Goal: Task Accomplishment & Management: Complete application form

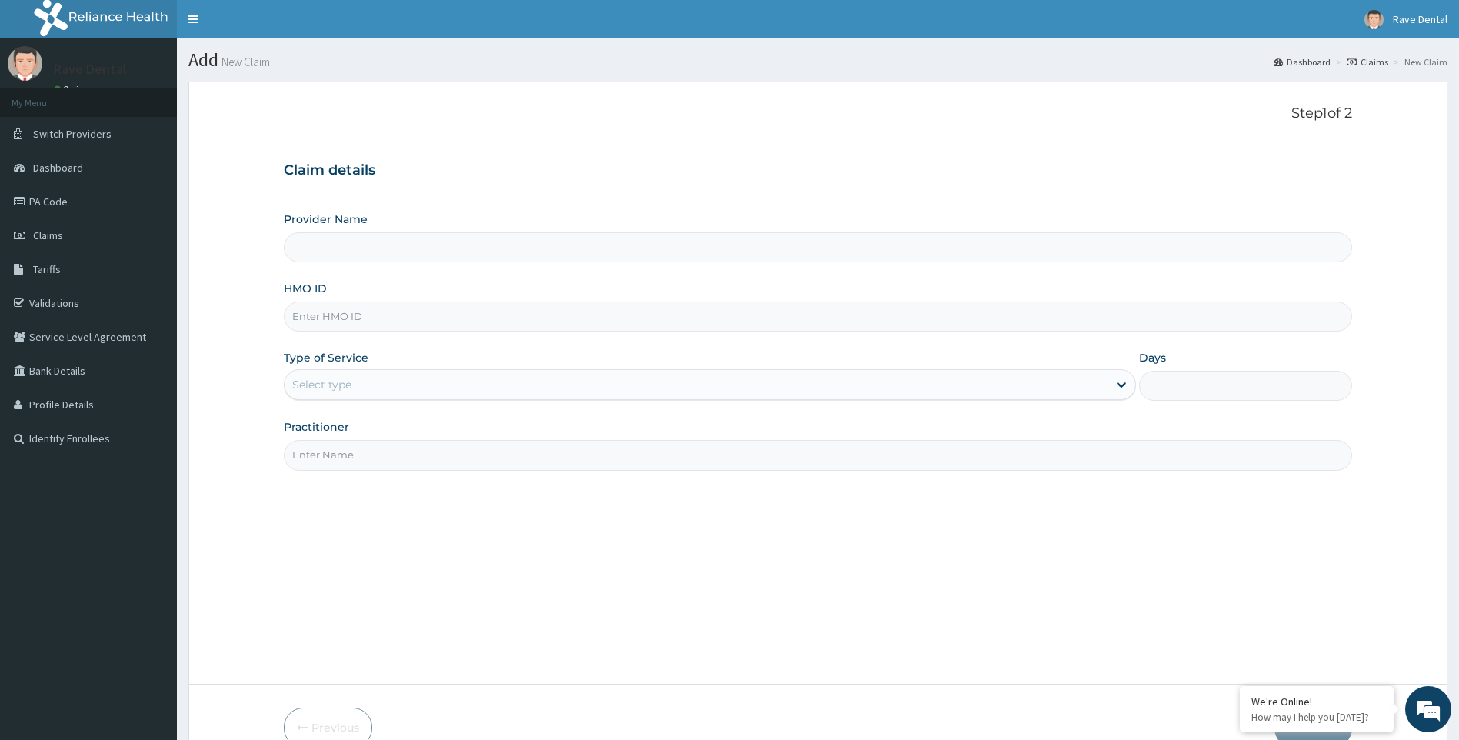
type input "Rave Dental Clinic -OGBA"
click at [65, 199] on link "PA Code" at bounding box center [88, 202] width 177 height 34
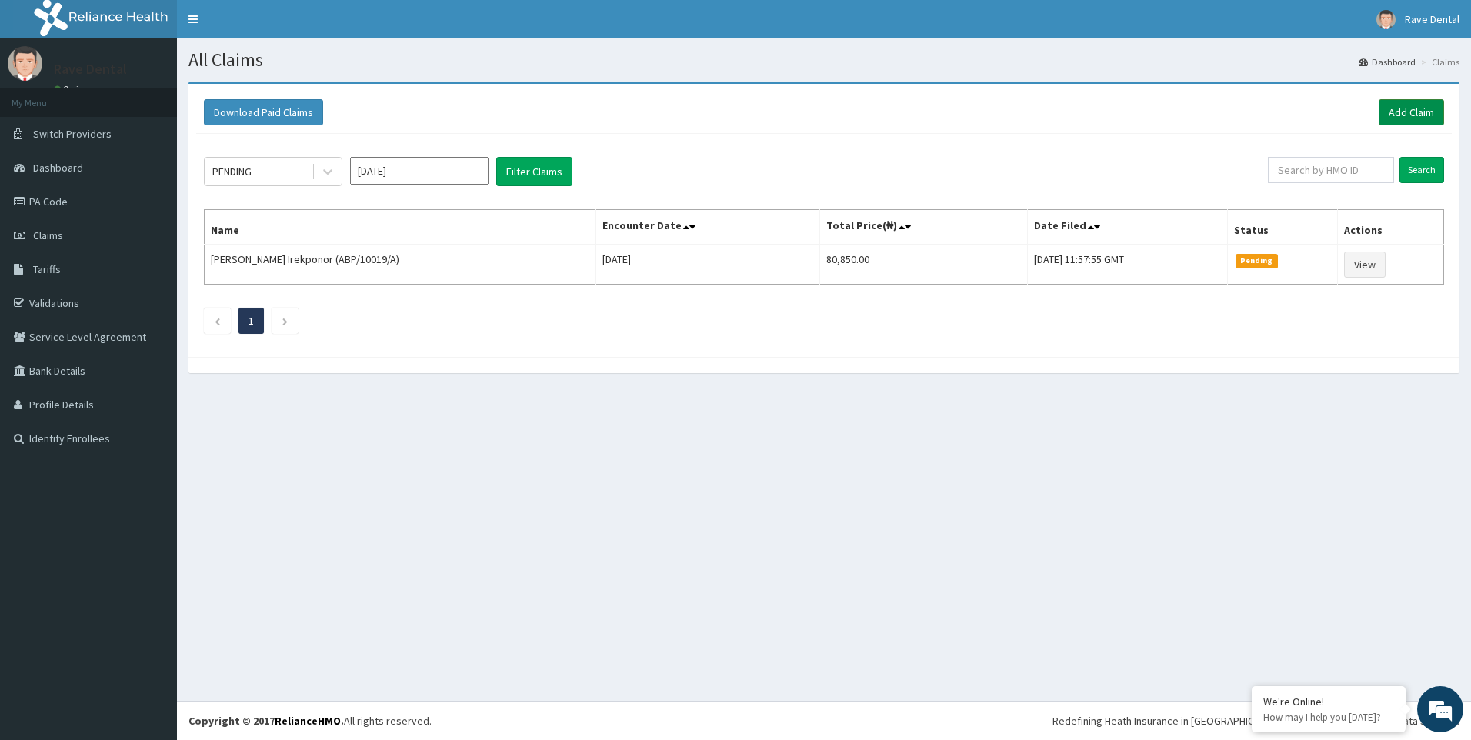
click at [1420, 108] on link "Add Claim" at bounding box center [1410, 112] width 65 height 26
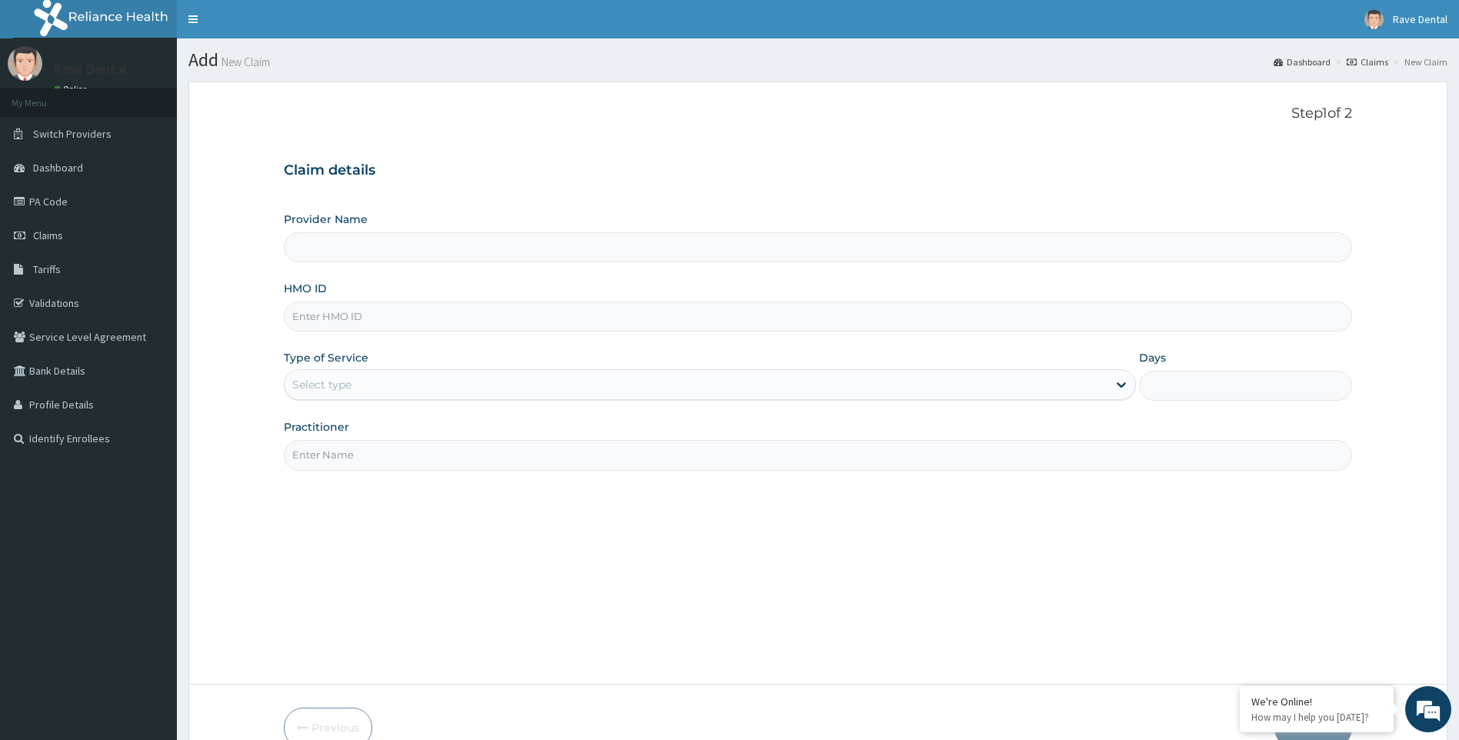
type input "Rave Dental Clinic -OGBA"
click at [333, 317] on input "HMO ID" at bounding box center [818, 316] width 1069 height 30
type input "WAS/10021/B"
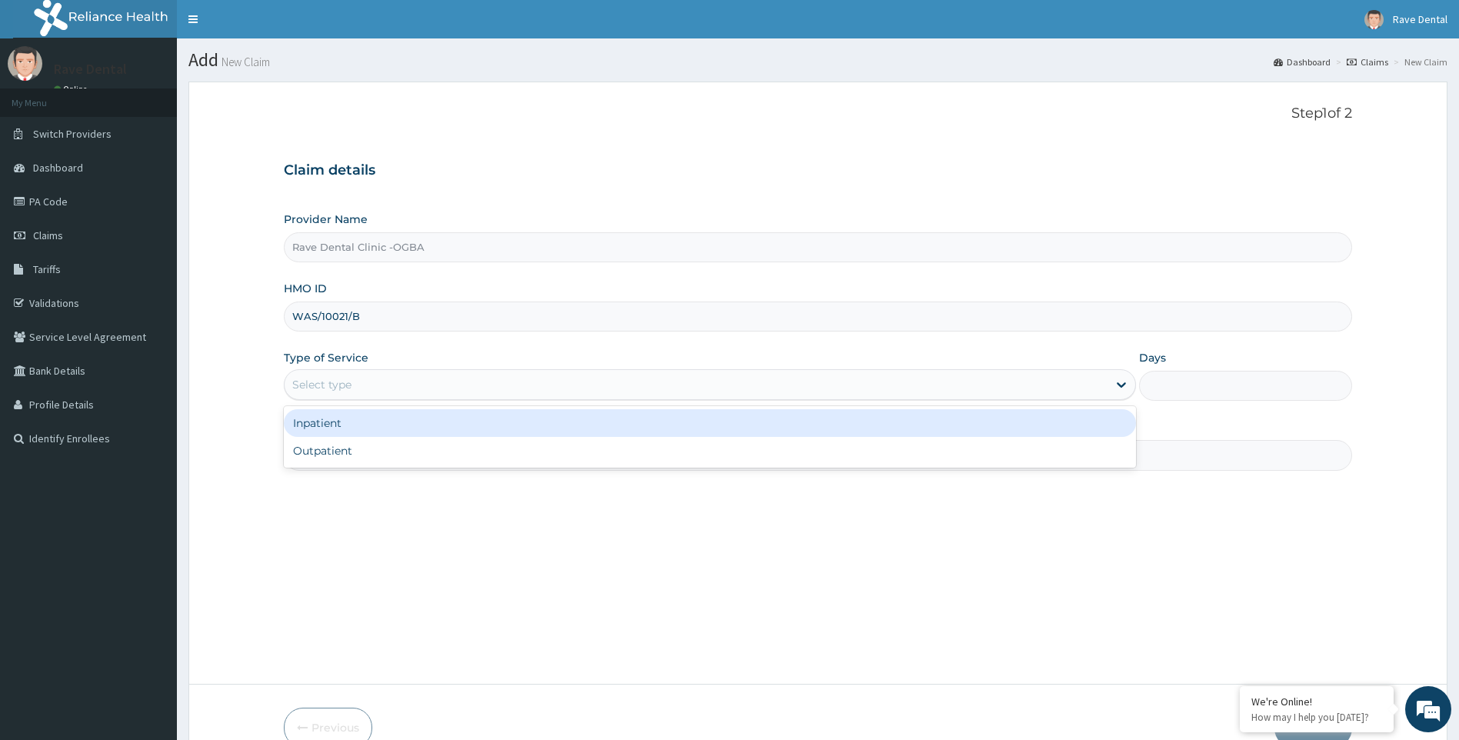
click at [341, 381] on div "Select type" at bounding box center [321, 384] width 59 height 15
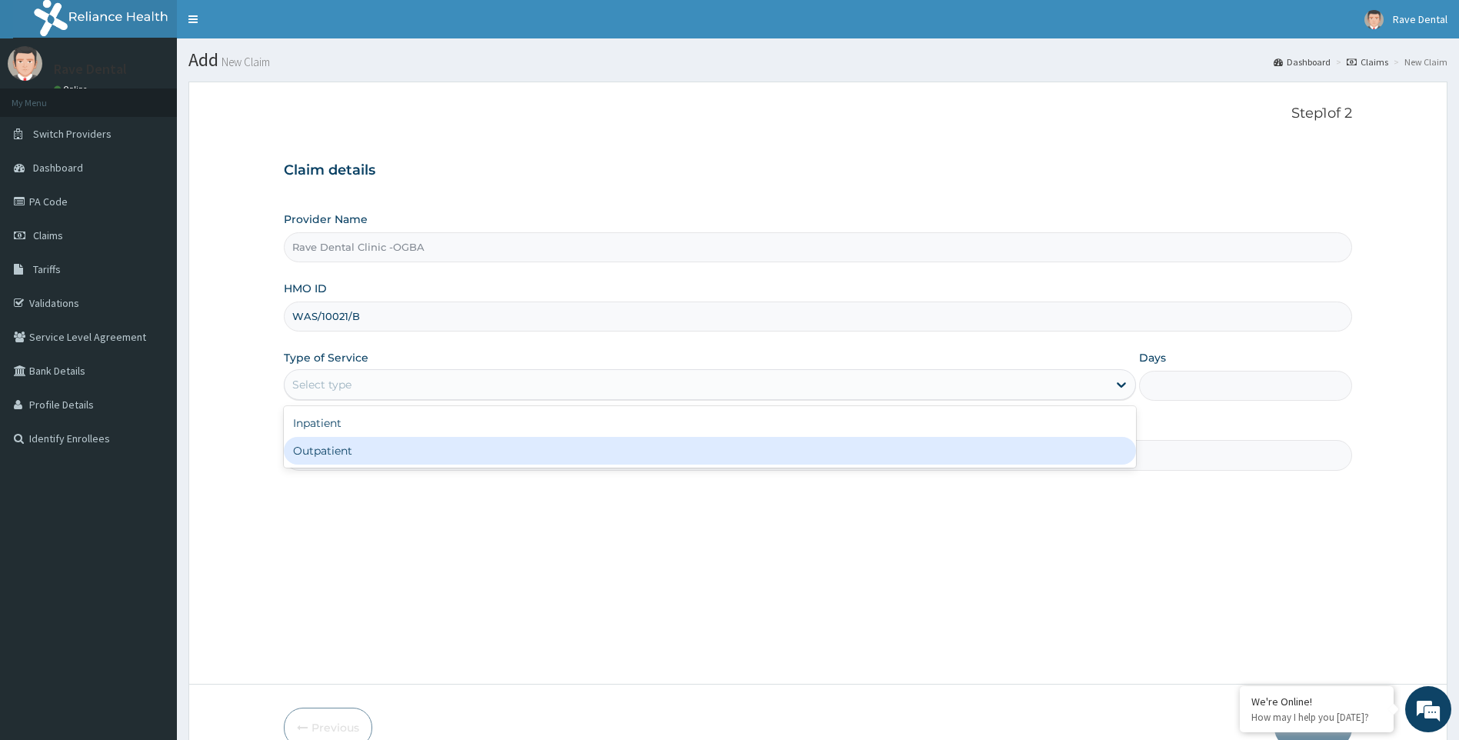
click at [345, 458] on div "Outpatient" at bounding box center [710, 451] width 853 height 28
type input "1"
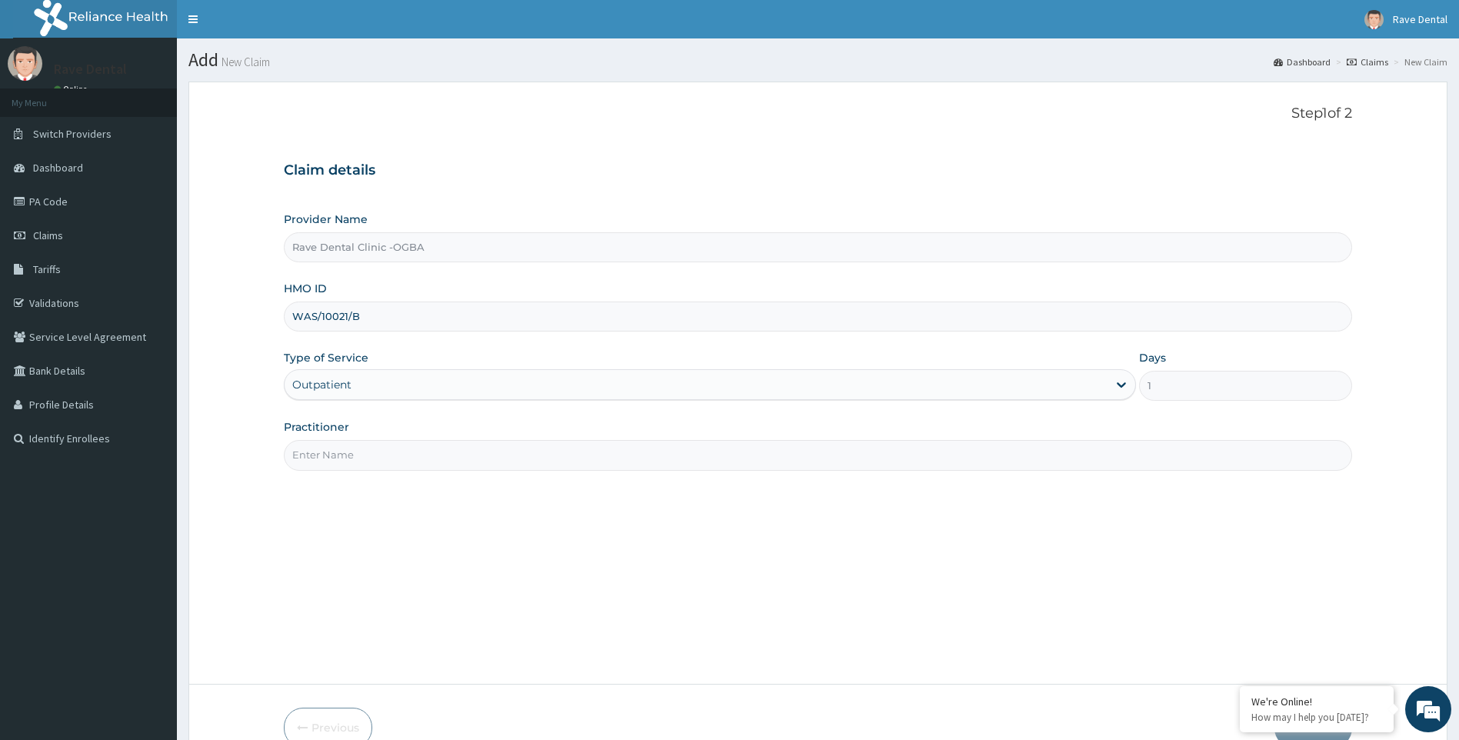
click at [347, 464] on input "Practitioner" at bounding box center [818, 455] width 1069 height 30
type input "DR OWOYEMI"
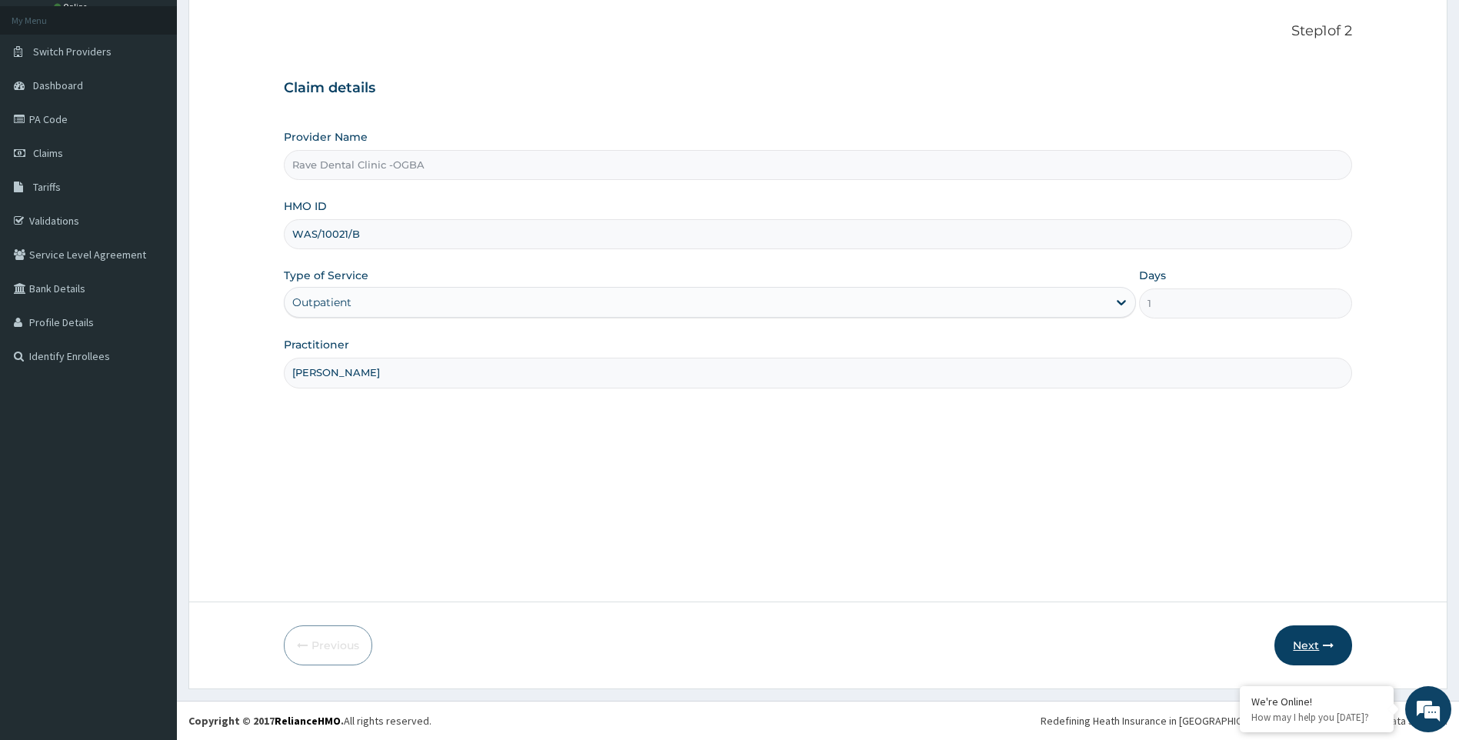
click at [1316, 642] on button "Next" at bounding box center [1313, 645] width 78 height 40
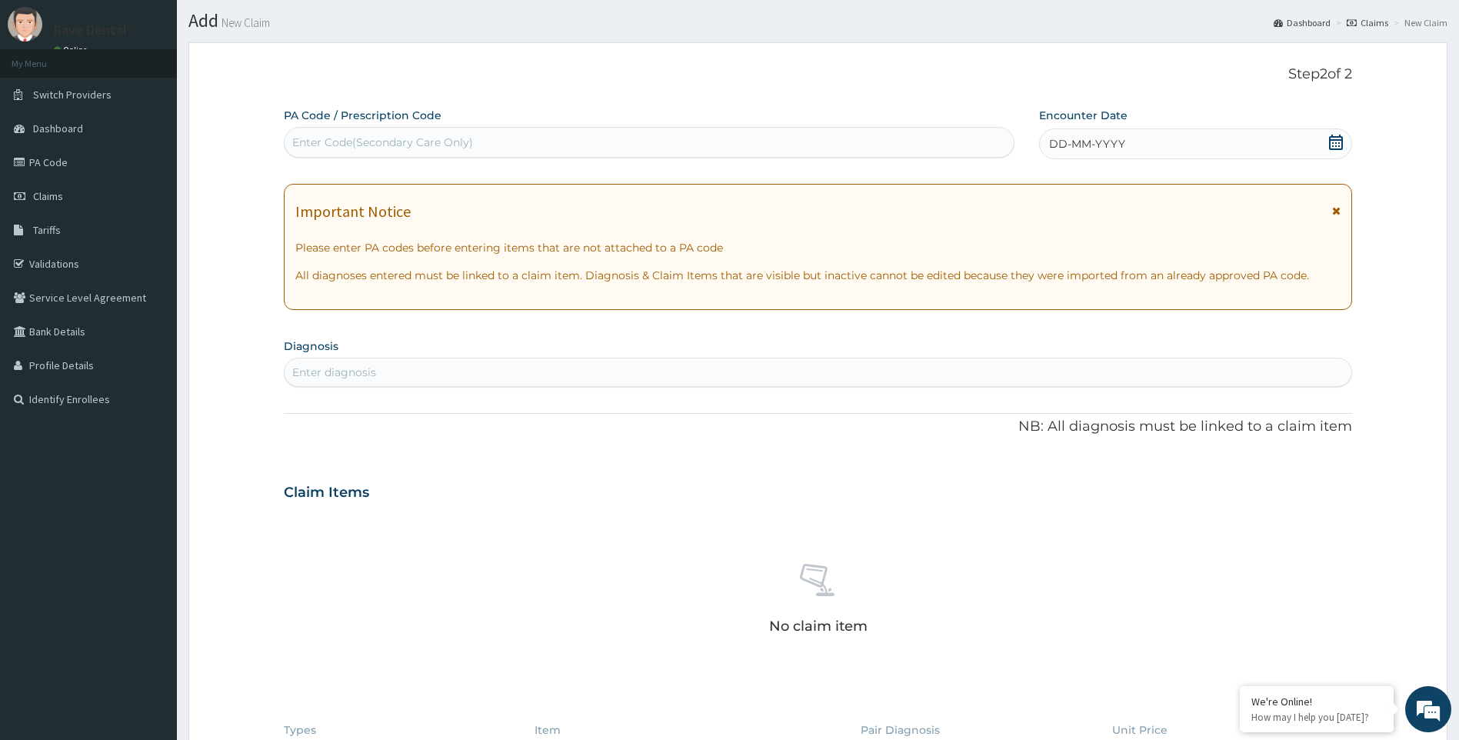
scroll to position [0, 0]
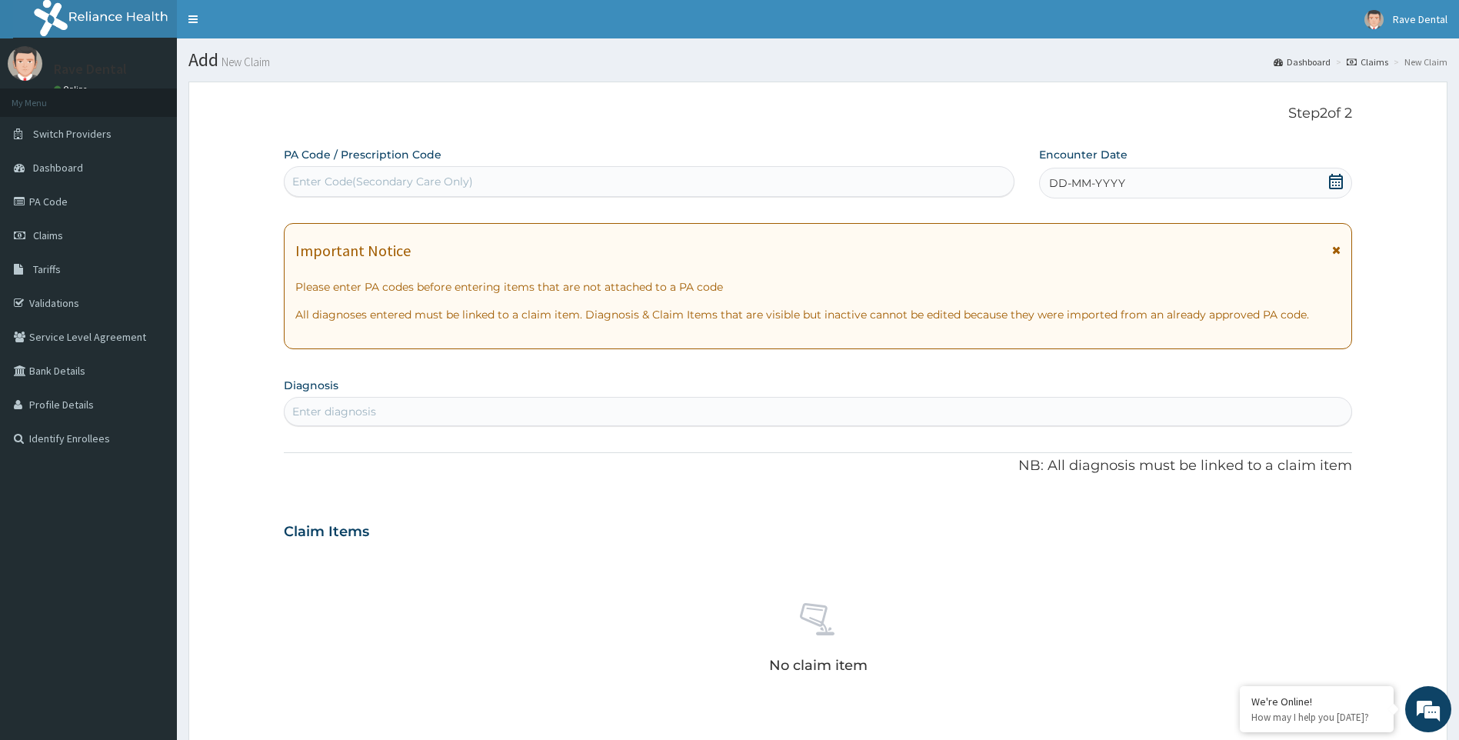
click at [339, 188] on div "Enter Code(Secondary Care Only)" at bounding box center [382, 181] width 181 height 15
type input "PA/C89DC5"
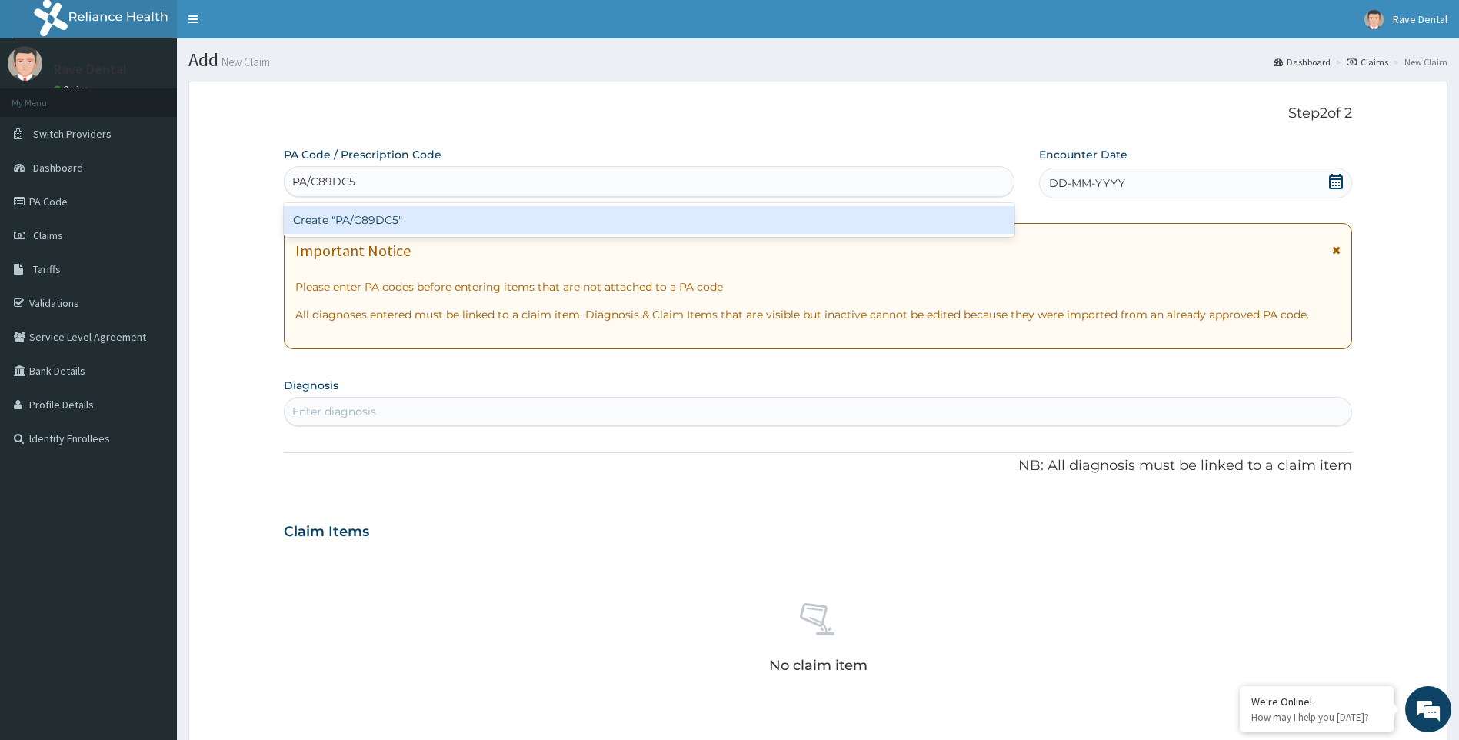
click at [361, 225] on div "Create "PA/C89DC5"" at bounding box center [649, 220] width 731 height 28
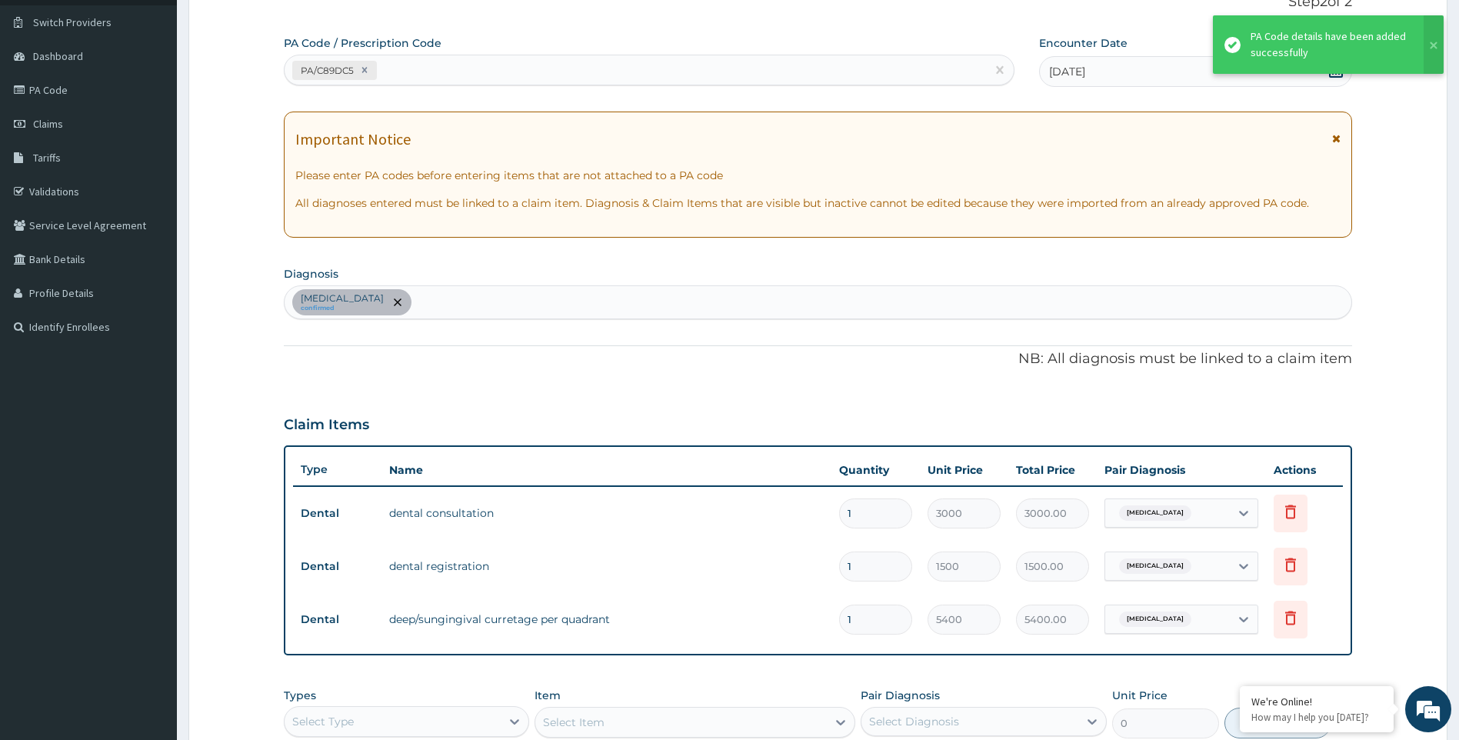
scroll to position [387, 0]
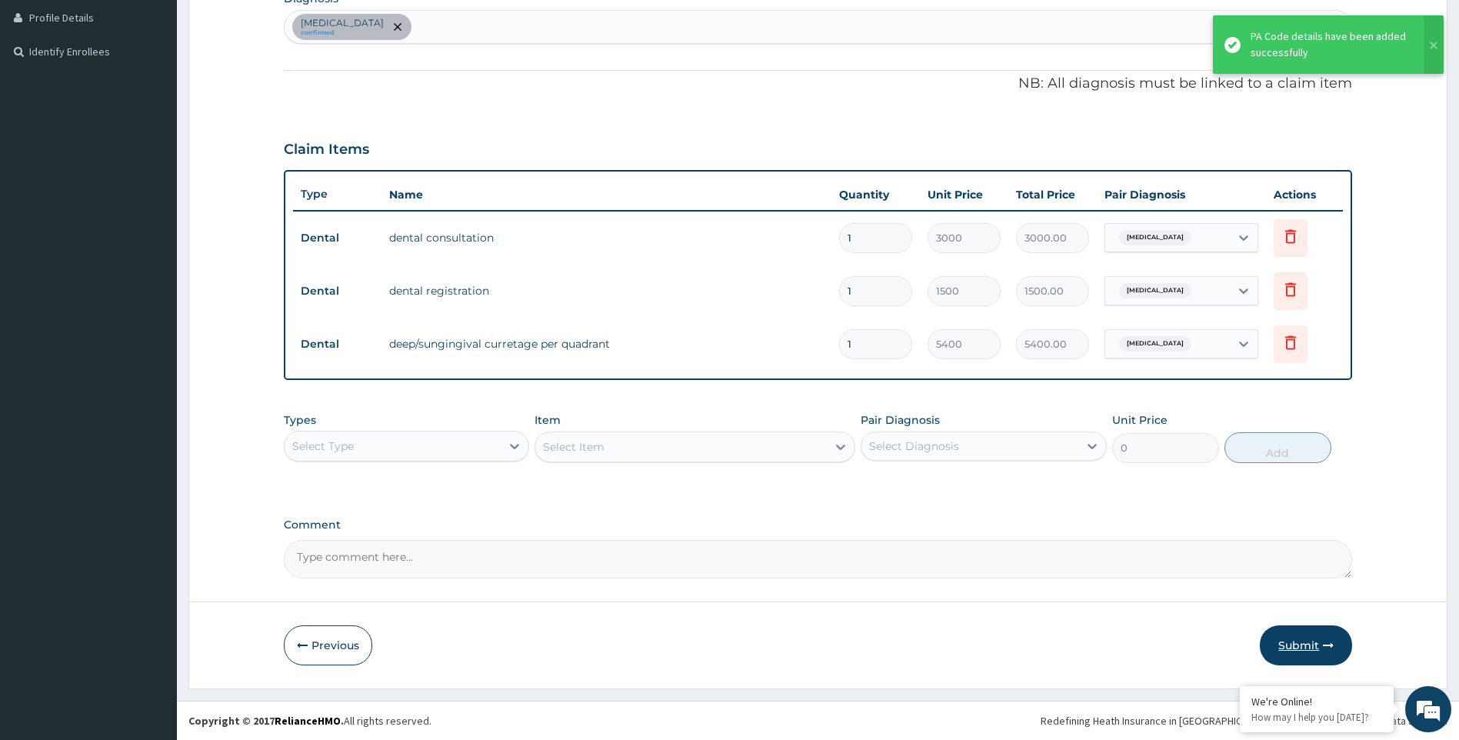
click at [1301, 636] on button "Submit" at bounding box center [1306, 645] width 92 height 40
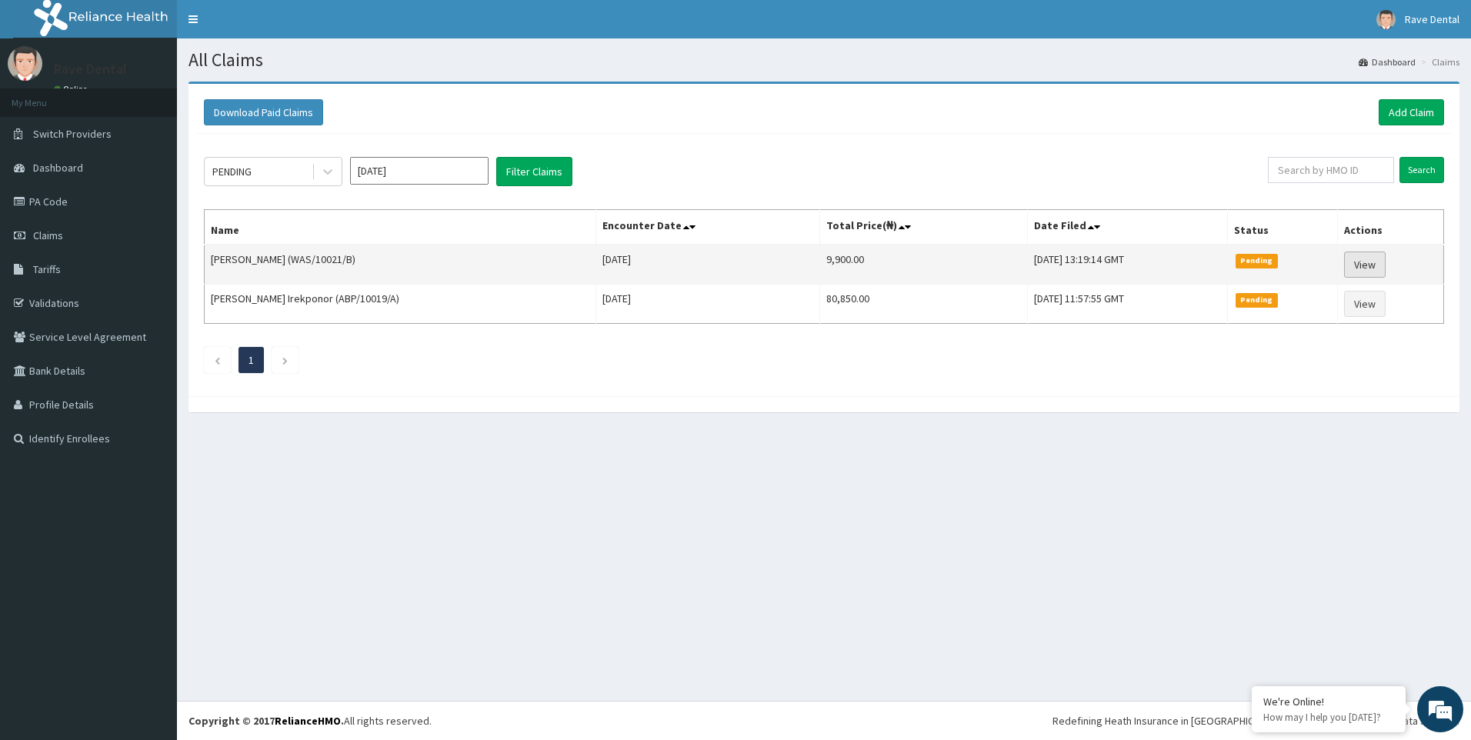
click at [1357, 258] on link "View" at bounding box center [1365, 265] width 42 height 26
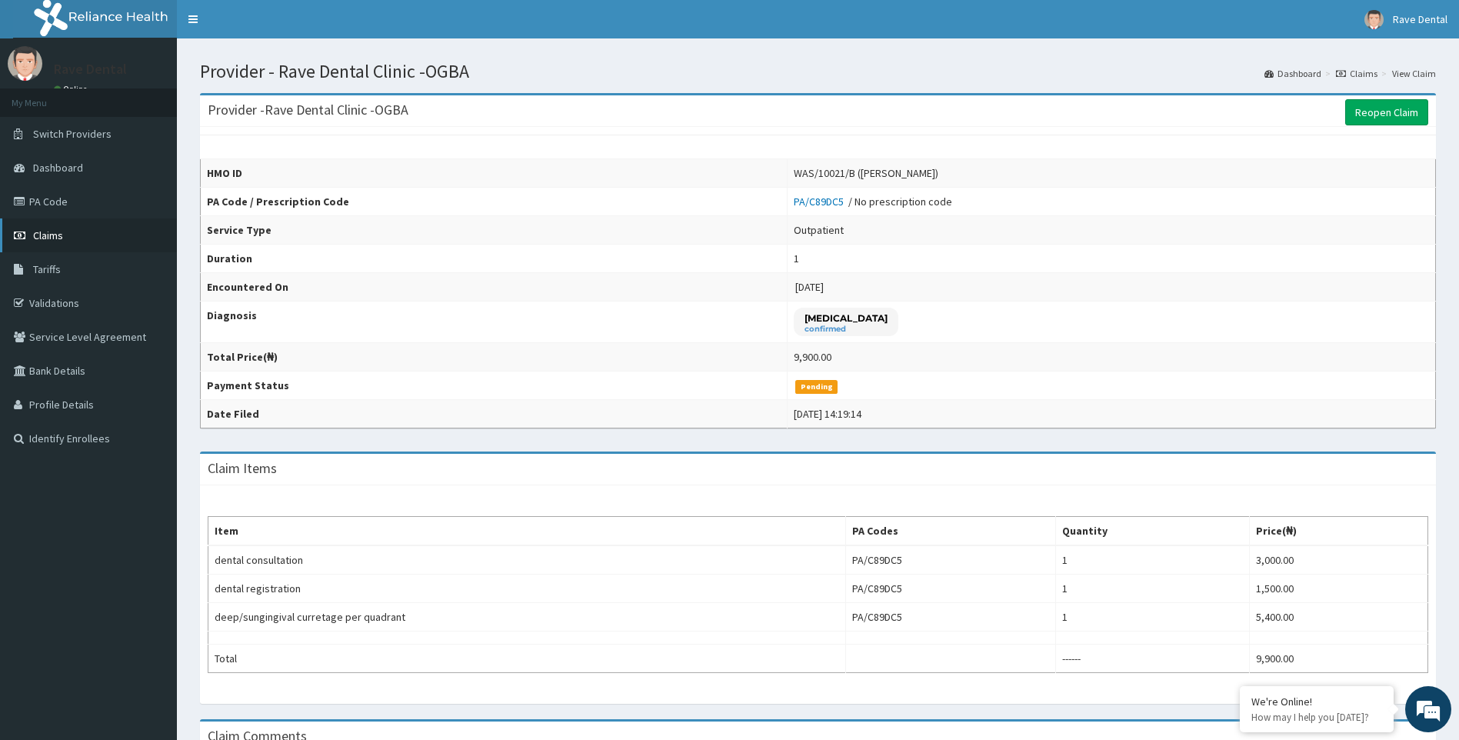
click at [55, 232] on span "Claims" at bounding box center [48, 235] width 30 height 14
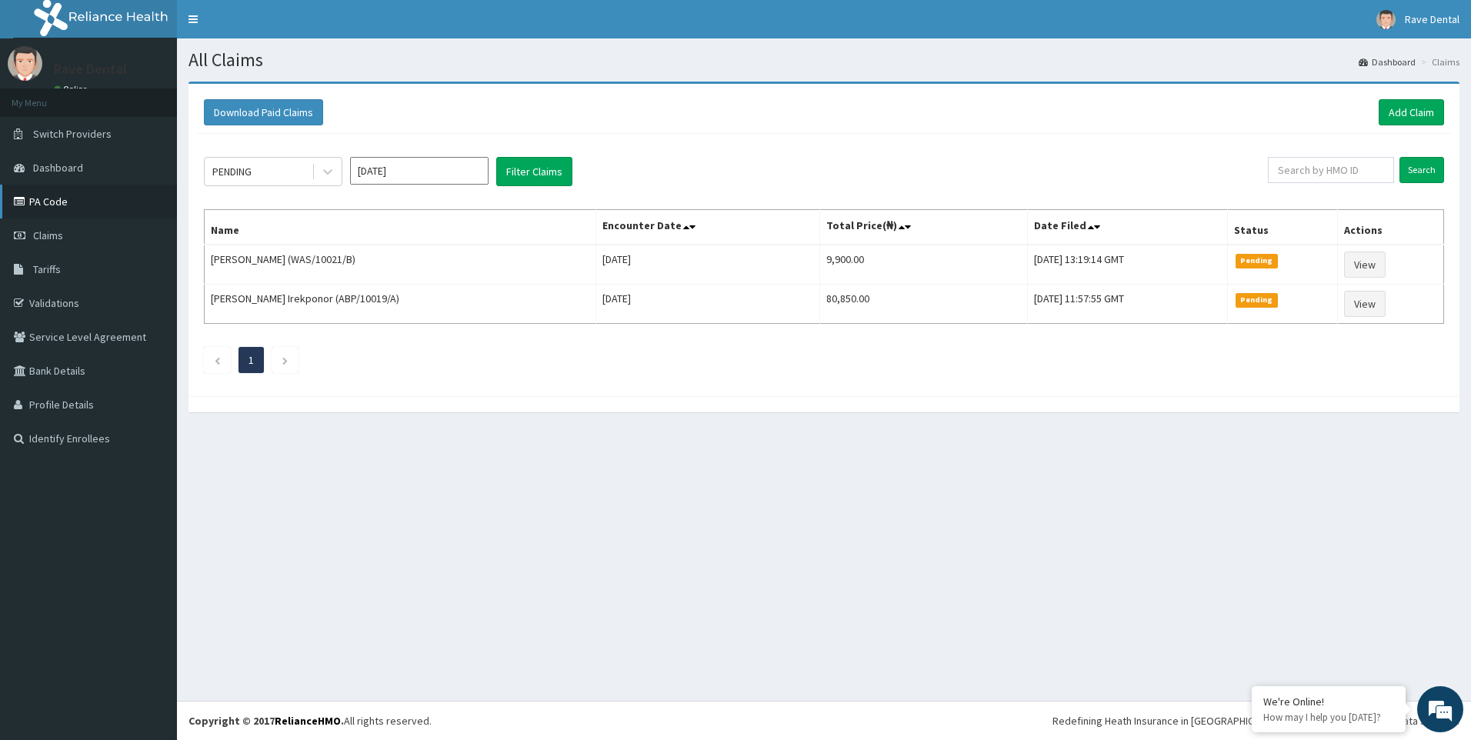
click at [68, 193] on link "PA Code" at bounding box center [88, 202] width 177 height 34
